Goal: Navigation & Orientation: Find specific page/section

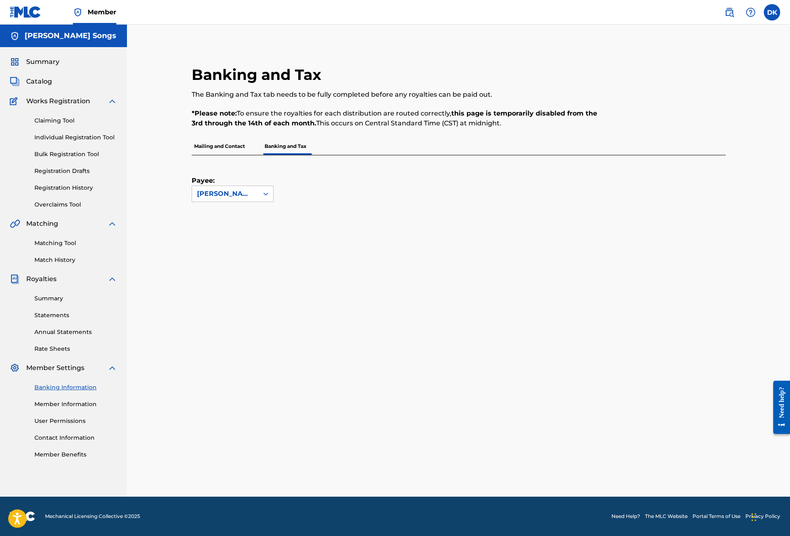
click at [479, 223] on div "Payee: [PERSON_NAME] Songs" at bounding box center [459, 294] width 534 height 279
click at [395, 445] on div "Banking and Tax The Banking and Tax tab needs to be fully completed before any …" at bounding box center [459, 292] width 554 height 452
click at [59, 34] on h5 "[PERSON_NAME] Songs" at bounding box center [71, 35] width 92 height 9
click at [58, 48] on div "Summary Catalog Works Registration Claiming Tool Individual Registration Tool B…" at bounding box center [63, 258] width 127 height 422
click at [45, 66] on span "Summary" at bounding box center [42, 62] width 33 height 10
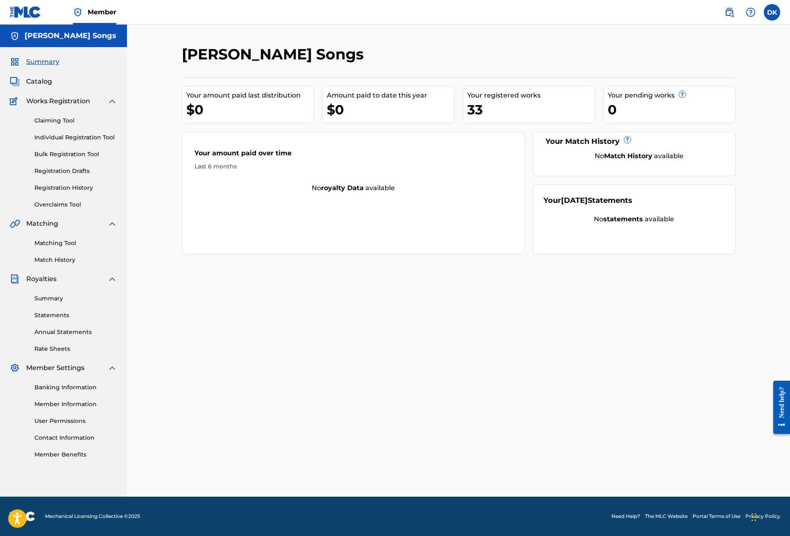
click at [37, 90] on div "Summary Catalog Works Registration Claiming Tool Individual Registration Tool B…" at bounding box center [63, 258] width 127 height 422
click at [37, 100] on span "Works Registration" at bounding box center [58, 101] width 64 height 10
click at [38, 85] on span "Catalog" at bounding box center [39, 82] width 26 height 10
